Goal: Book appointment/travel/reservation

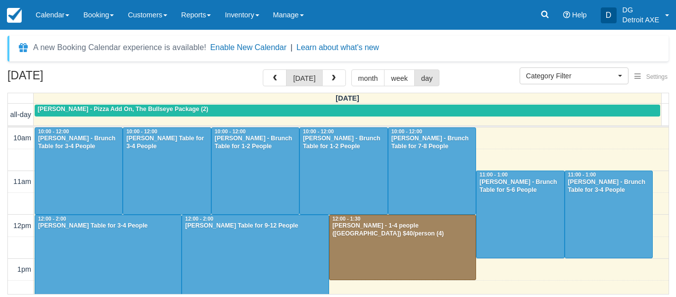
select select
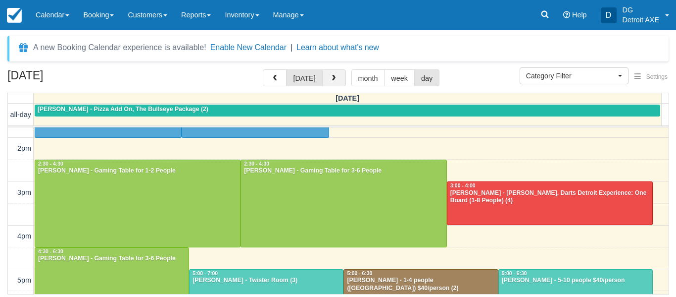
drag, startPoint x: 0, startPoint y: 0, endPoint x: 336, endPoint y: 73, distance: 344.1
click at [336, 73] on button "button" at bounding box center [334, 77] width 24 height 17
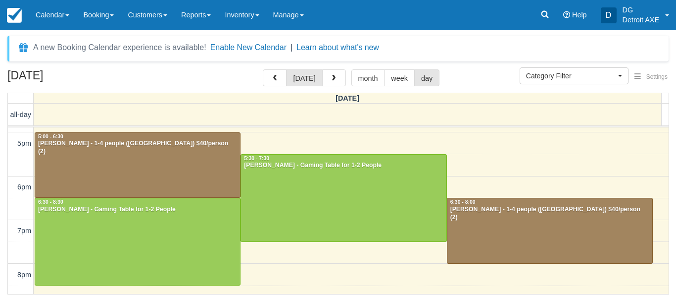
scroll to position [300, 0]
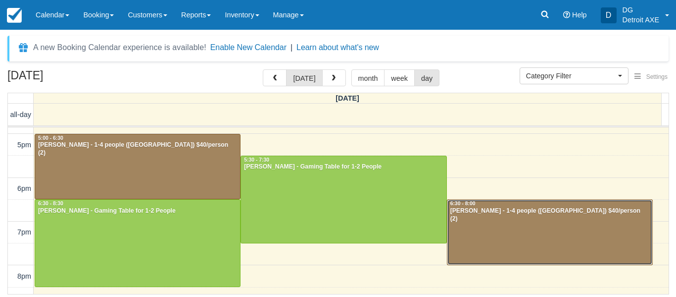
click at [523, 218] on div at bounding box center [550, 232] width 205 height 65
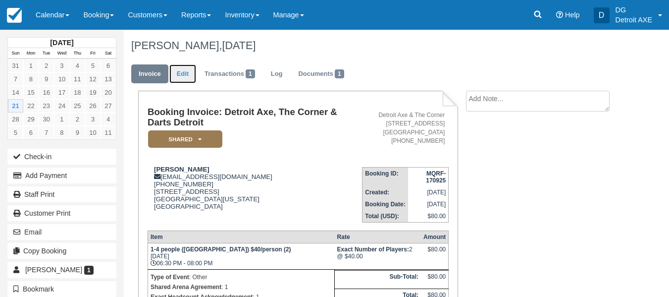
click at [188, 78] on link "Edit" at bounding box center [182, 73] width 27 height 19
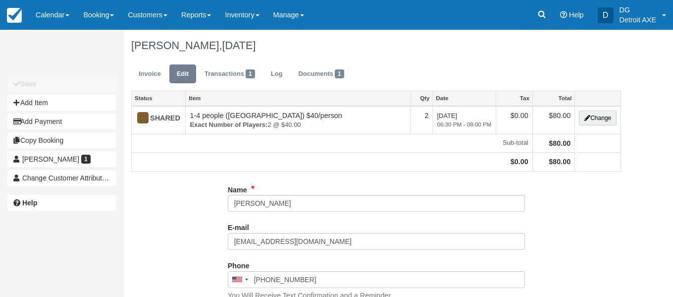
type input "[PHONE_NUMBER]"
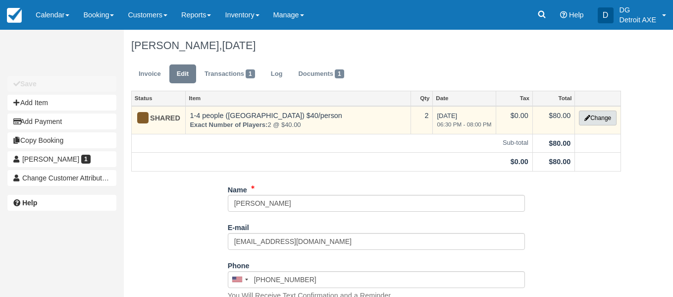
click at [601, 121] on button "Change" at bounding box center [598, 117] width 38 height 15
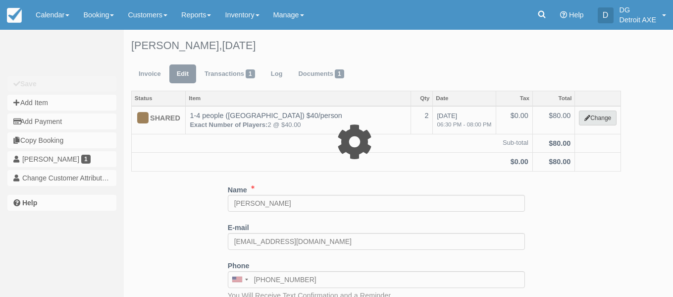
select select "14"
type input "80.00"
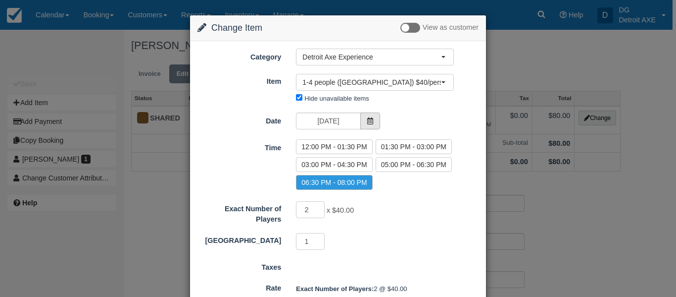
click at [367, 129] on span at bounding box center [370, 120] width 20 height 17
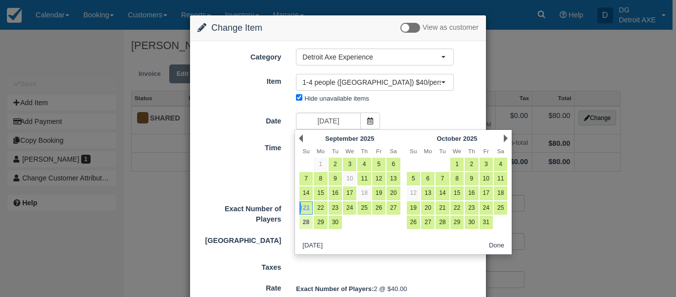
click at [306, 226] on link "28" at bounding box center [306, 221] width 13 height 13
type input "09/28/25"
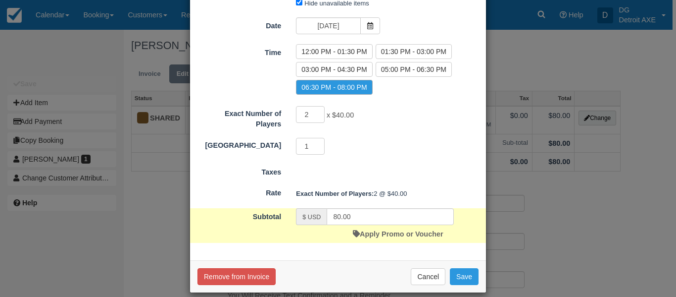
scroll to position [106, 0]
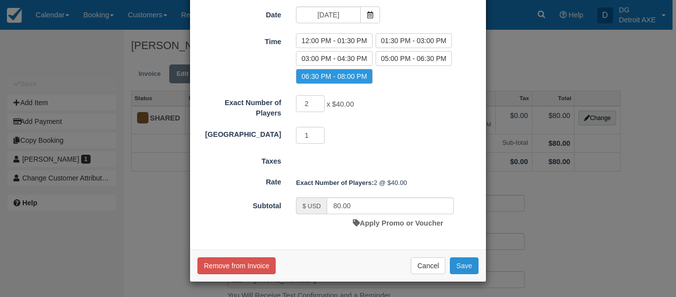
click at [466, 261] on button "Save" at bounding box center [464, 265] width 29 height 17
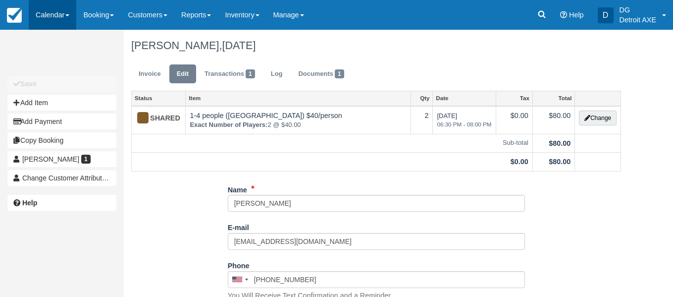
click at [52, 21] on link "Calendar" at bounding box center [53, 15] width 48 height 30
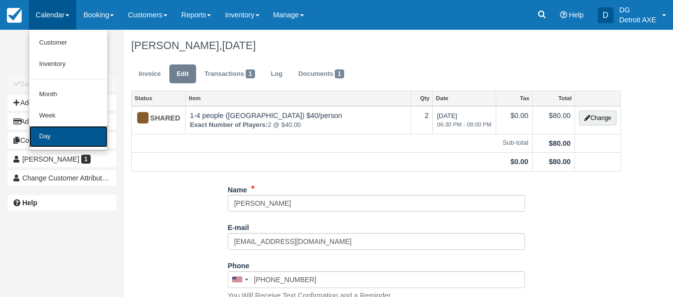
click at [67, 126] on link "Day" at bounding box center [68, 136] width 78 height 21
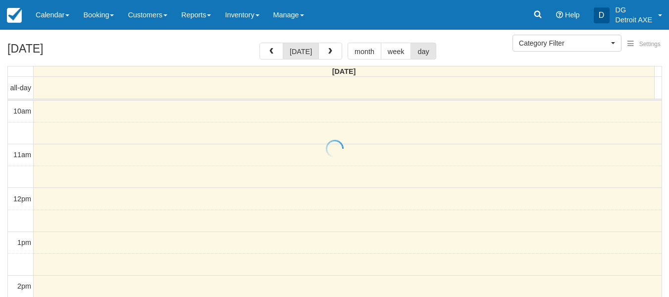
select select
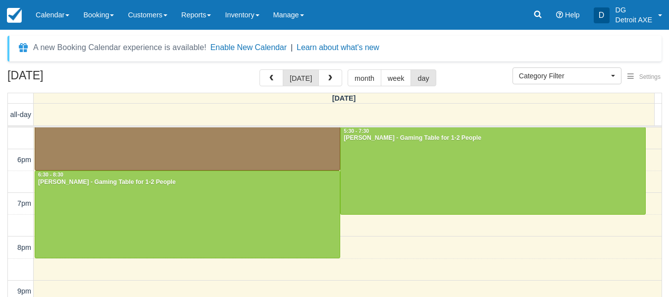
scroll to position [306, 0]
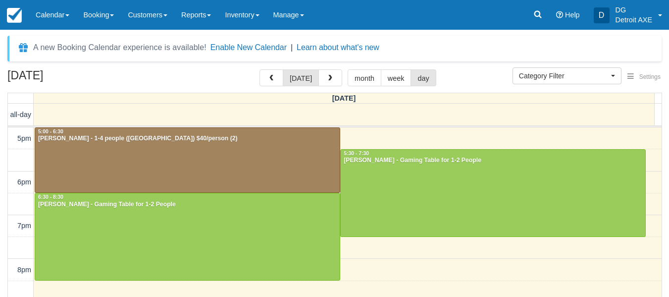
click at [385, 137] on div "10am 11am 12pm 1pm 2pm 3pm 4pm 5pm 6pm 7pm 8pm 9pm 10pm 11pm 10:00 - 12:00 Alli…" at bounding box center [335, 116] width 654 height 590
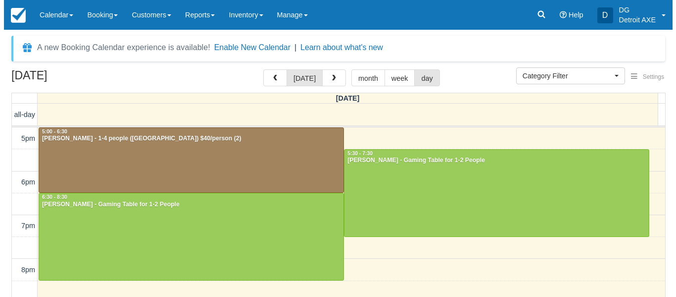
scroll to position [305, 0]
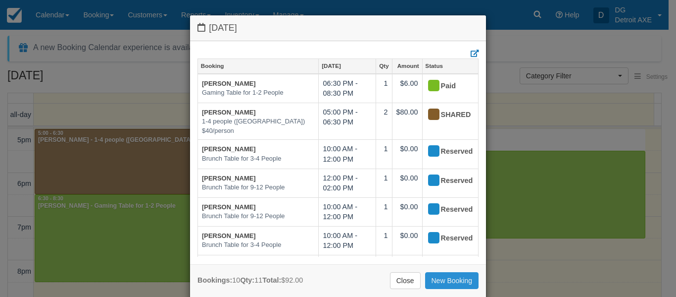
click at [439, 279] on link "New Booking" at bounding box center [452, 280] width 54 height 17
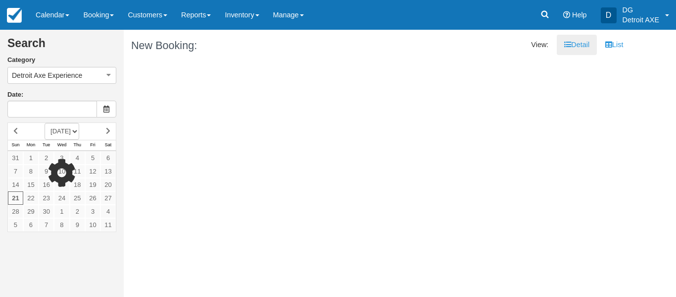
type input "[DATE]"
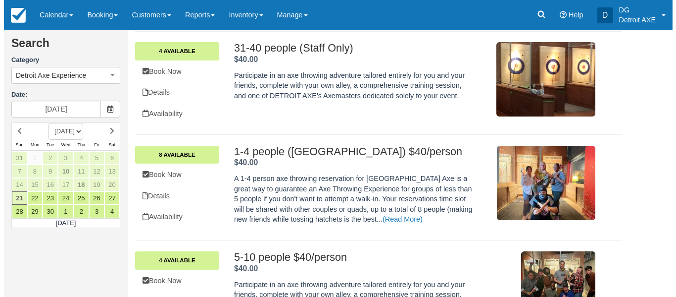
scroll to position [173, 0]
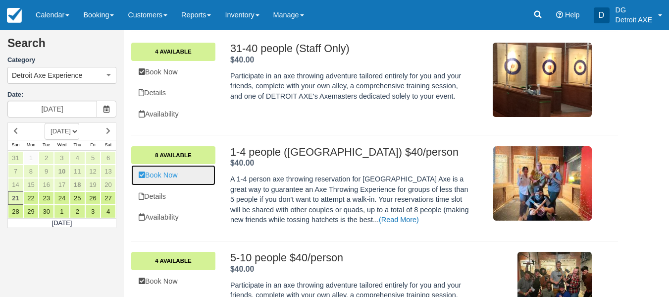
click at [199, 176] on link "Book Now" at bounding box center [173, 175] width 84 height 20
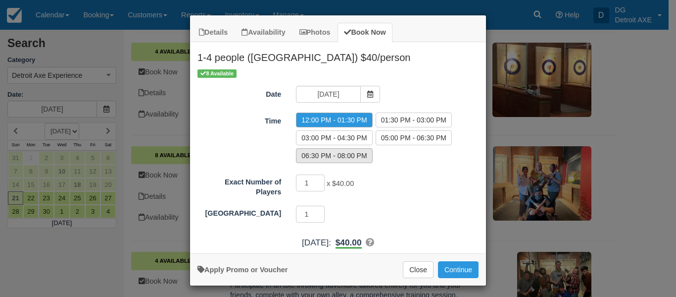
click at [358, 152] on label "06:30 PM - 08:00 PM" at bounding box center [334, 155] width 76 height 15
radio input "true"
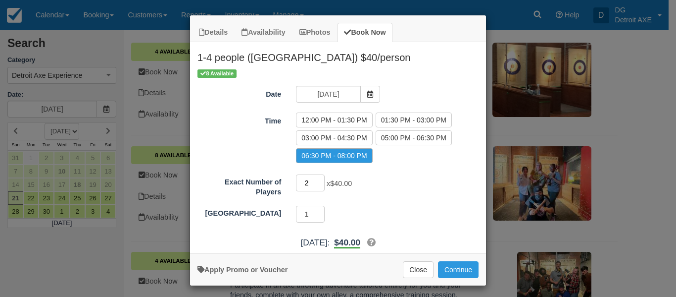
click at [315, 178] on input "2" at bounding box center [310, 182] width 29 height 17
click at [315, 178] on input "3" at bounding box center [310, 182] width 29 height 17
type input "4"
click at [315, 178] on input "4" at bounding box center [310, 182] width 29 height 17
click at [438, 276] on button "Continue" at bounding box center [458, 269] width 41 height 17
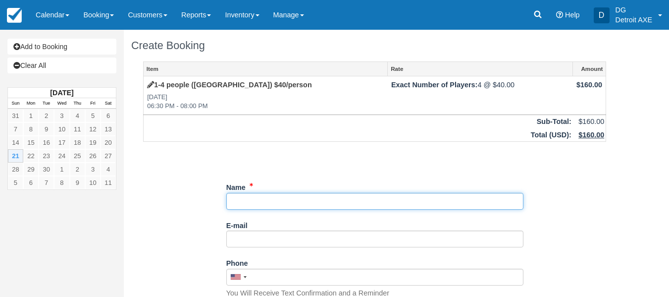
click at [250, 208] on input "Name" at bounding box center [374, 201] width 297 height 17
type input "[PERSON_NAME]"
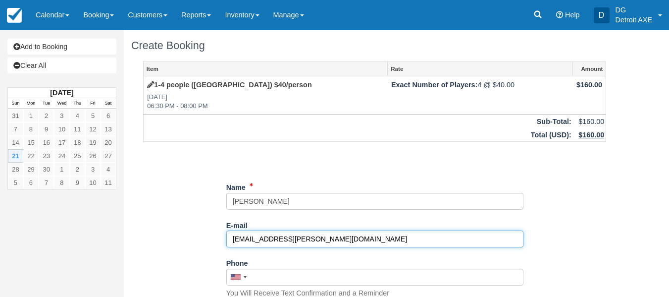
type input "[EMAIL_ADDRESS][PERSON_NAME][DOMAIN_NAME]"
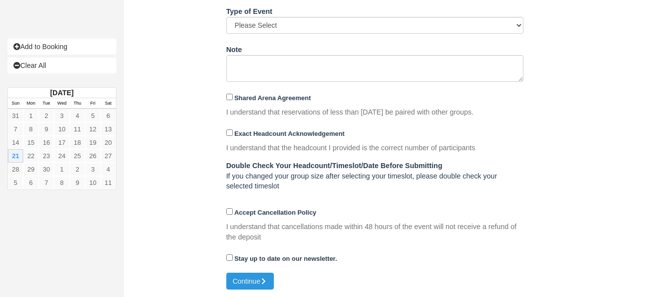
scroll to position [491, 0]
type input "(586) 913-3171"
click at [229, 98] on input "Shared Arena Agreement" at bounding box center [229, 97] width 6 height 6
checkbox input "true"
click at [229, 133] on input "Exact Headcount Acknowledgement" at bounding box center [229, 133] width 6 height 6
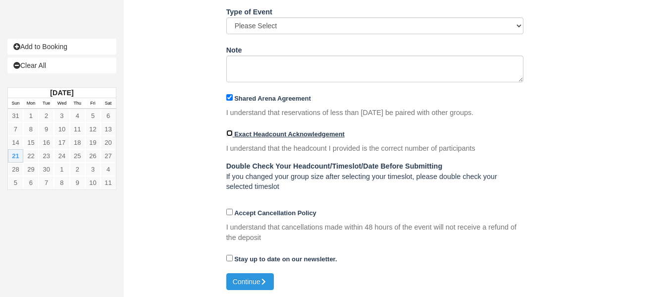
checkbox input "true"
click at [234, 209] on label "Accept Cancellation Policy" at bounding box center [271, 212] width 90 height 7
click at [233, 209] on input "Accept Cancellation Policy" at bounding box center [229, 211] width 6 height 6
checkbox input "true"
click at [250, 278] on button "Continue" at bounding box center [250, 281] width 48 height 17
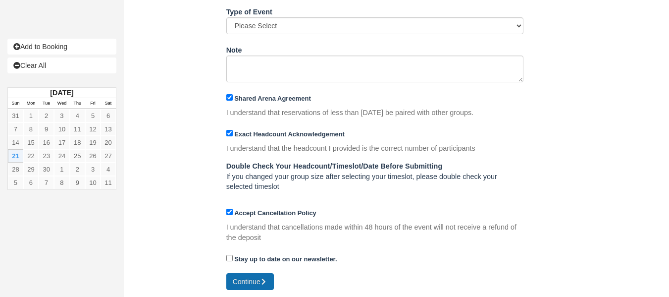
type input "+15869133171"
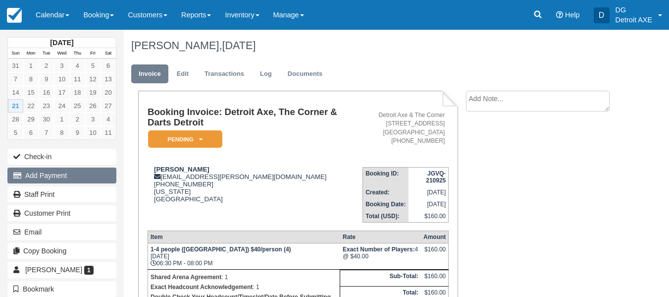
click at [57, 170] on button "Add Payment" at bounding box center [61, 175] width 109 height 16
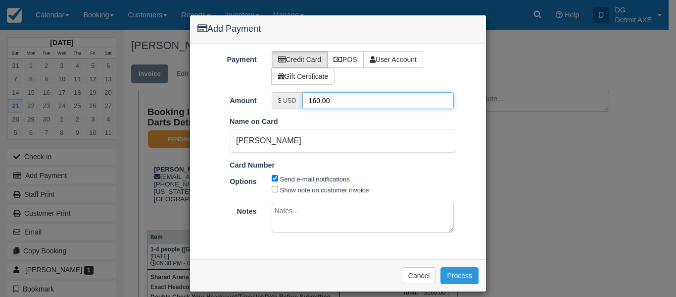
click at [308, 104] on input "160.00" at bounding box center [379, 100] width 152 height 17
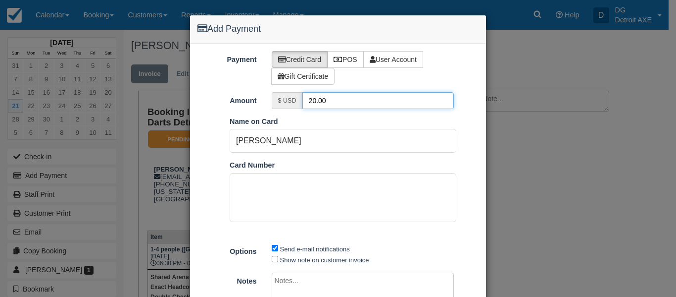
type input "20.00"
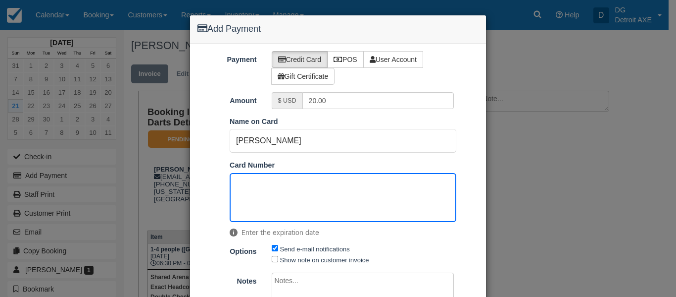
scroll to position [80, 0]
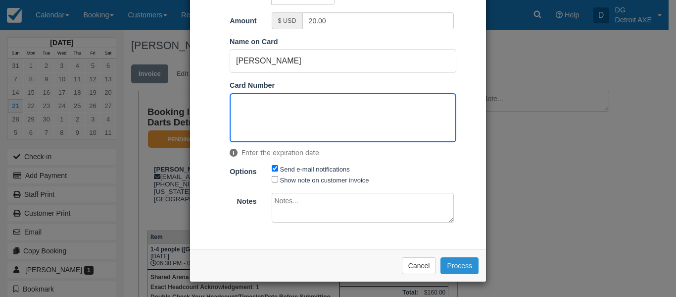
click at [457, 262] on button "Process" at bounding box center [460, 265] width 38 height 17
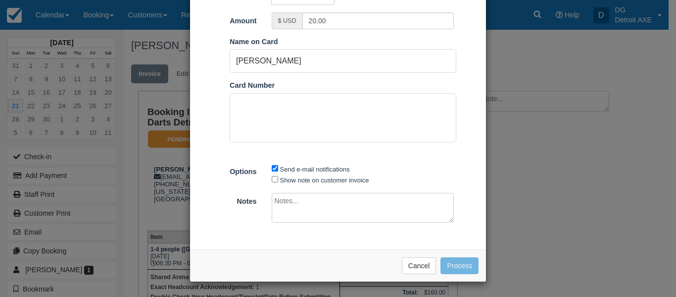
scroll to position [79, 0]
